Goal: Information Seeking & Learning: Learn about a topic

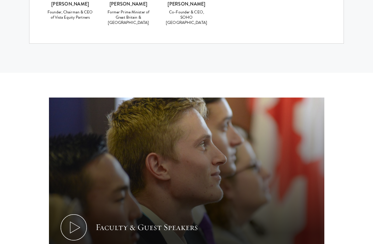
scroll to position [2628, 0]
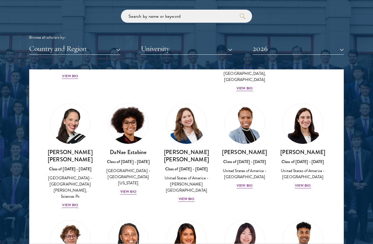
scroll to position [783, 0]
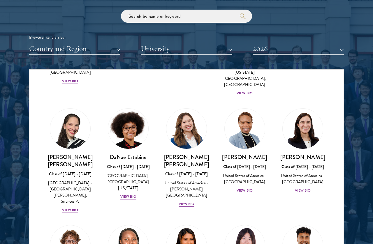
click at [318, 154] on h3 "[PERSON_NAME]" at bounding box center [303, 157] width 47 height 7
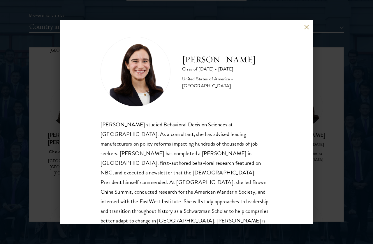
scroll to position [1, 0]
click at [310, 21] on div "[PERSON_NAME] Class of [DATE] - [DATE] [GEOGRAPHIC_DATA] - [GEOGRAPHIC_DATA] [P…" at bounding box center [187, 122] width 254 height 204
click at [305, 25] on button at bounding box center [306, 27] width 5 height 5
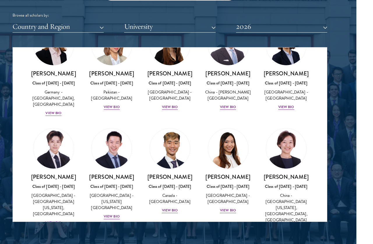
scroll to position [1534, 0]
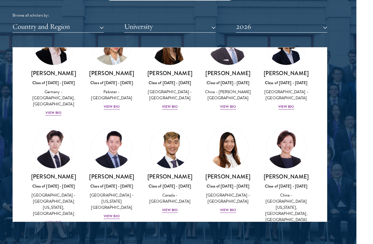
click at [55, 128] on img at bounding box center [54, 148] width 40 height 40
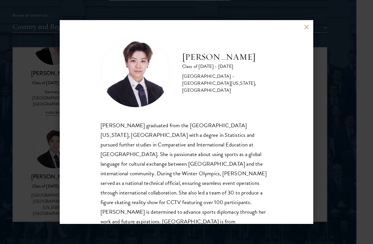
click at [44, 113] on div "[PERSON_NAME] Class of [DATE] - [DATE] [GEOGRAPHIC_DATA] - [GEOGRAPHIC_DATA][US…" at bounding box center [186, 122] width 373 height 244
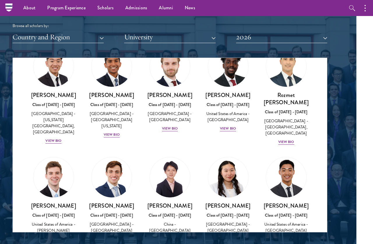
scroll to position [2740, 0]
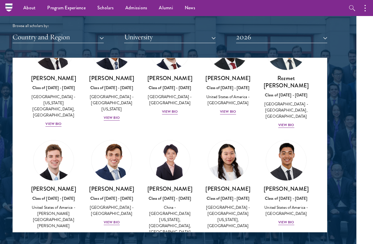
click at [259, 134] on div "[PERSON_NAME] Class of [DATE] - [DATE] [GEOGRAPHIC_DATA] - [GEOGRAPHIC_DATA] Vi…" at bounding box center [286, 182] width 58 height 97
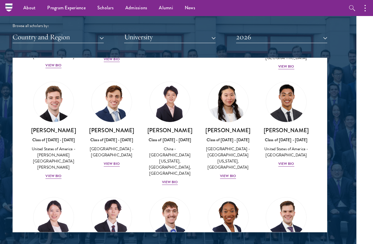
scroll to position [2814, 0]
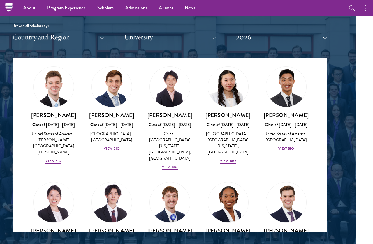
click at [107, 228] on div "[PERSON_NAME] Class of [DATE] - [DATE] [GEOGRAPHIC_DATA] - [GEOGRAPHIC_DATA] Vi…" at bounding box center [112, 248] width 47 height 41
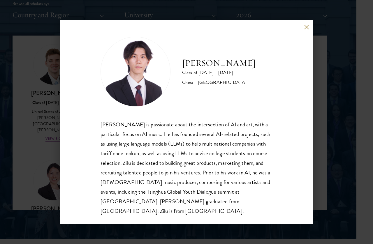
scroll to position [1, 0]
click at [309, 28] on button at bounding box center [306, 27] width 5 height 5
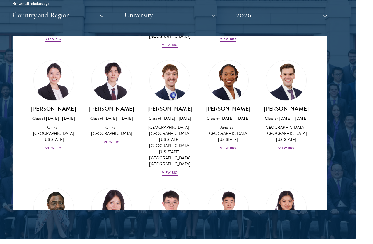
scroll to position [2915, 0]
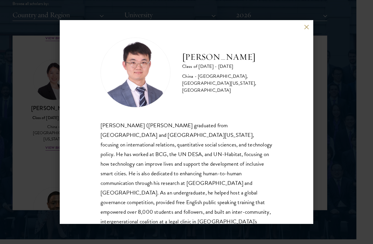
click at [55, 98] on div "[PERSON_NAME] Class of [DATE] - [DATE] [GEOGRAPHIC_DATA] - [GEOGRAPHIC_DATA], […" at bounding box center [186, 122] width 373 height 244
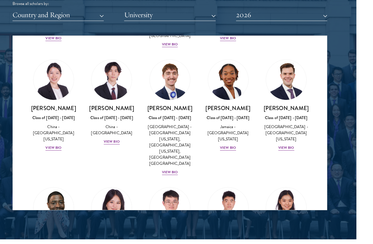
scroll to position [2926, 0]
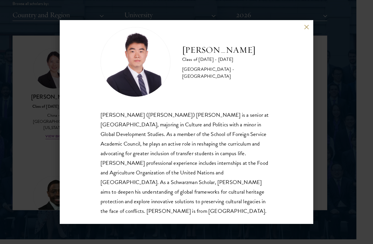
scroll to position [10, 0]
click at [309, 18] on div "[PERSON_NAME] Class of [DATE] - [DATE] [GEOGRAPHIC_DATA] - [GEOGRAPHIC_DATA] [P…" at bounding box center [186, 122] width 373 height 244
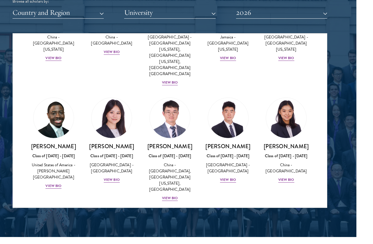
scroll to position [732, 17]
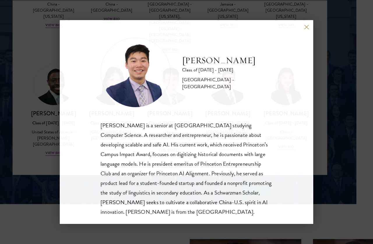
scroll to position [754, 17]
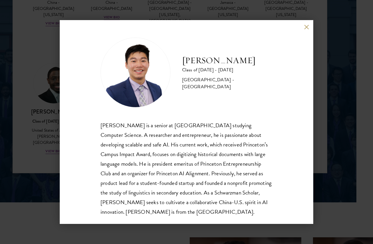
click at [37, 44] on div "[PERSON_NAME] Class of [DATE] - [DATE] [GEOGRAPHIC_DATA] - [GEOGRAPHIC_DATA] [P…" at bounding box center [186, 122] width 373 height 244
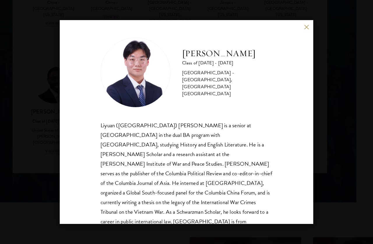
click at [53, 81] on div "[PERSON_NAME] Class of [DATE] - [DATE] [GEOGRAPHIC_DATA] - [GEOGRAPHIC_DATA], […" at bounding box center [186, 122] width 373 height 244
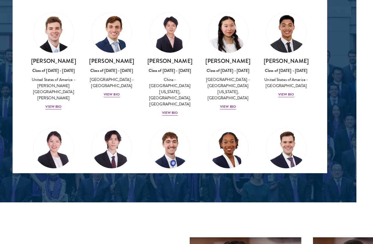
scroll to position [2808, 0]
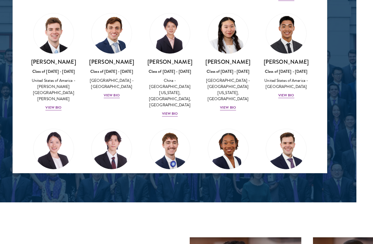
click at [57, 215] on div "View Bio" at bounding box center [54, 218] width 16 height 6
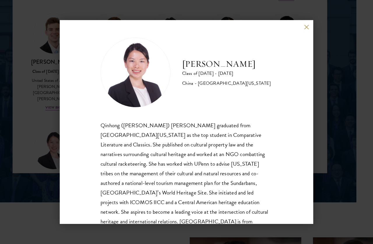
click at [38, 58] on div "[PERSON_NAME] Class of [DATE] - [DATE] [GEOGRAPHIC_DATA] - [GEOGRAPHIC_DATA][US…" at bounding box center [186, 122] width 373 height 244
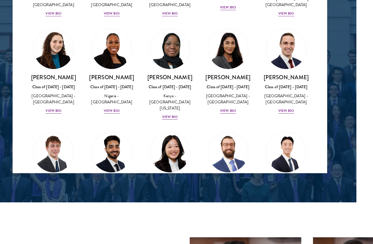
scroll to position [2302, 0]
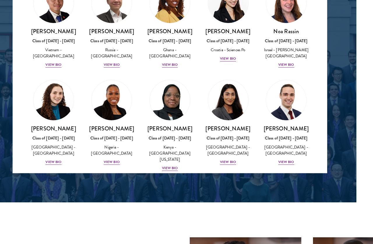
click at [165, 135] on div "Class of [DATE] - [DATE]" at bounding box center [170, 138] width 47 height 6
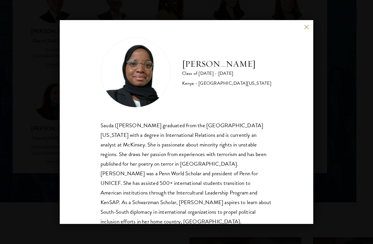
click at [43, 38] on div "[PERSON_NAME] Class of [DATE] - [DATE] [GEOGRAPHIC_DATA] - [GEOGRAPHIC_DATA][US…" at bounding box center [186, 122] width 373 height 244
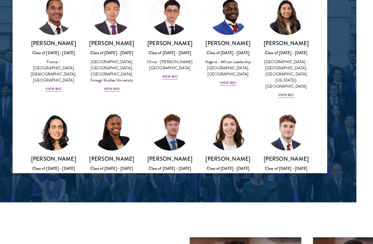
scroll to position [1713, 0]
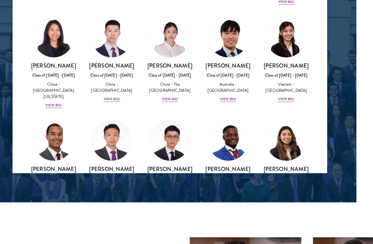
click at [162, 166] on h3 "[PERSON_NAME]" at bounding box center [170, 169] width 47 height 7
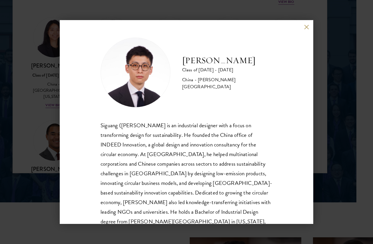
click at [53, 57] on div "[PERSON_NAME] Class of [DATE] - [DATE] [GEOGRAPHIC_DATA] - [PERSON_NAME][GEOGRA…" at bounding box center [186, 122] width 373 height 244
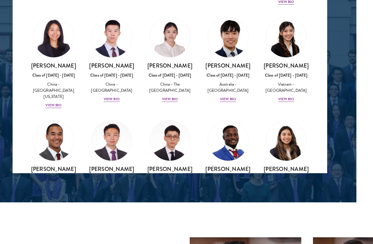
click at [109, 166] on h3 "[PERSON_NAME]" at bounding box center [112, 169] width 47 height 7
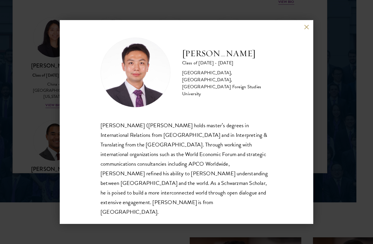
click at [53, 22] on div "[PERSON_NAME] Class of [DATE] - [DATE] [GEOGRAPHIC_DATA] - [GEOGRAPHIC_DATA], […" at bounding box center [186, 122] width 373 height 244
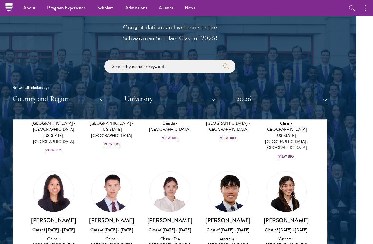
scroll to position [1646, 0]
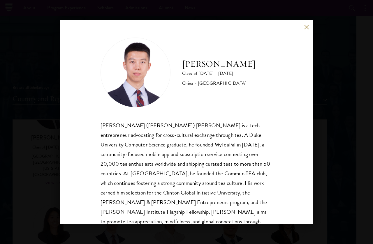
click at [39, 69] on div "[PERSON_NAME] Class of [DATE] - [DATE] [GEOGRAPHIC_DATA] - [GEOGRAPHIC_DATA] [P…" at bounding box center [186, 122] width 373 height 244
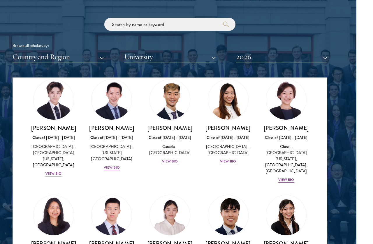
scroll to position [1623, 0]
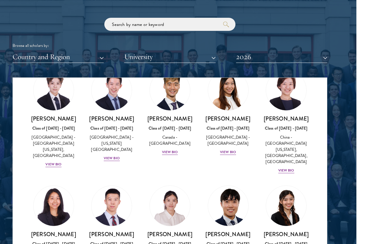
click at [58, 231] on h3 "[PERSON_NAME]" at bounding box center [53, 234] width 47 height 7
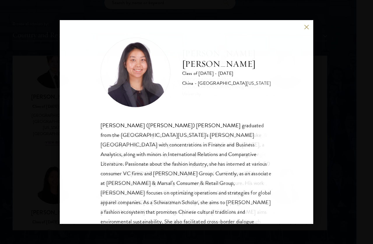
scroll to position [697, 17]
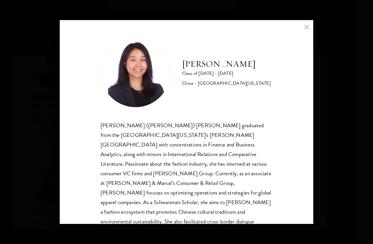
click at [53, 82] on div "[PERSON_NAME] Class of [DATE] - [DATE] [GEOGRAPHIC_DATA] - [GEOGRAPHIC_DATA][US…" at bounding box center [186, 122] width 373 height 244
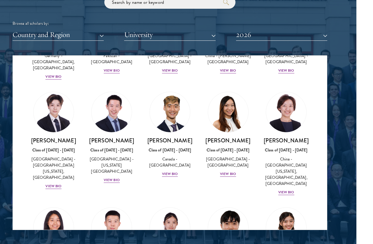
scroll to position [1484, 0]
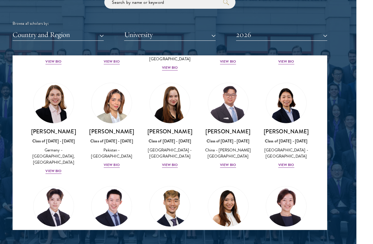
click at [164, 232] on h3 "[PERSON_NAME]" at bounding box center [170, 235] width 47 height 7
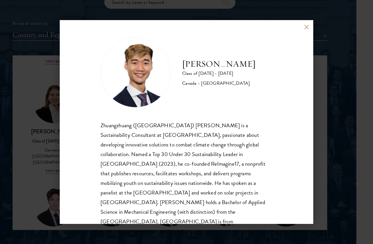
click at [51, 98] on div "[PERSON_NAME] Class of [DATE] - [DATE] [GEOGRAPHIC_DATA] - [GEOGRAPHIC_DATA] Zh…" at bounding box center [186, 122] width 373 height 244
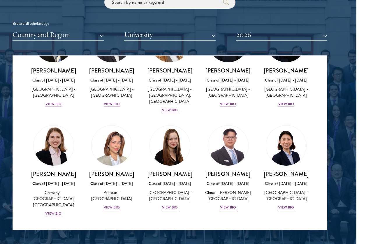
scroll to position [1434, 0]
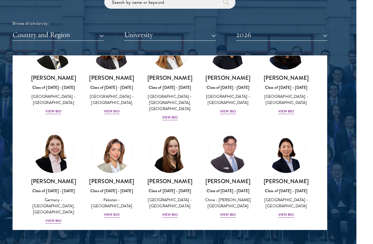
click at [293, 178] on div "[PERSON_NAME] Class of [DATE] - [DATE] [GEOGRAPHIC_DATA] - [GEOGRAPHIC_DATA] Vi…" at bounding box center [286, 198] width 47 height 41
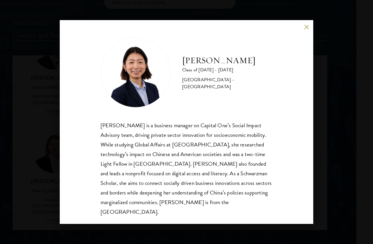
click at [53, 77] on div "[PERSON_NAME] Class of [DATE] - [DATE] [GEOGRAPHIC_DATA] - [GEOGRAPHIC_DATA] [P…" at bounding box center [186, 122] width 373 height 244
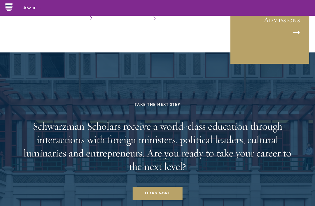
scroll to position [1431, 0]
